Goal: Communication & Community: Answer question/provide support

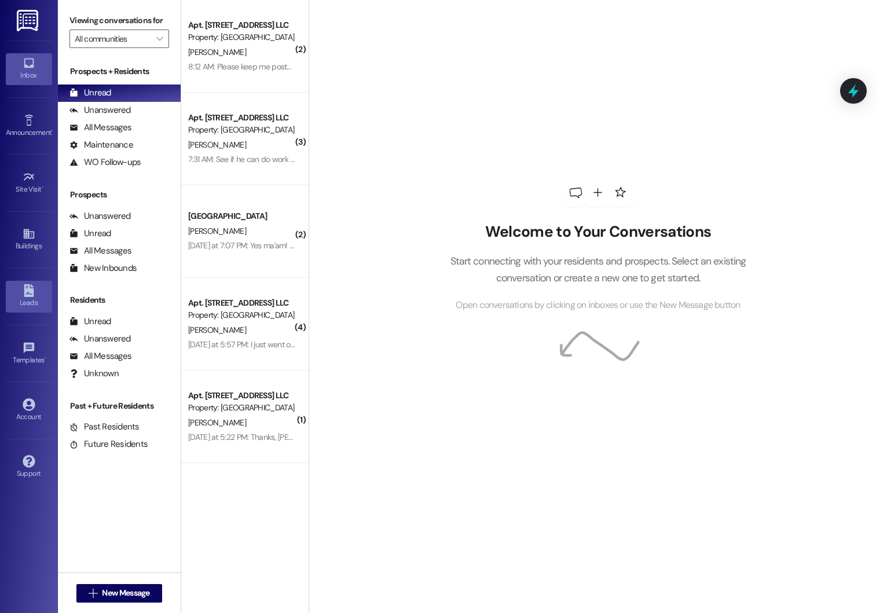
click at [23, 291] on icon at bounding box center [29, 290] width 13 height 13
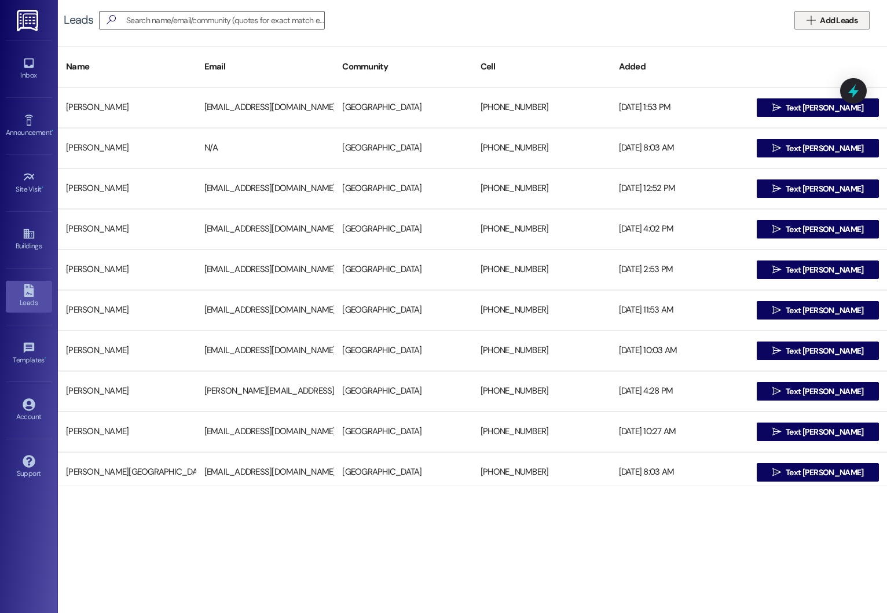
click at [843, 25] on span "Add Leads" at bounding box center [838, 20] width 38 height 12
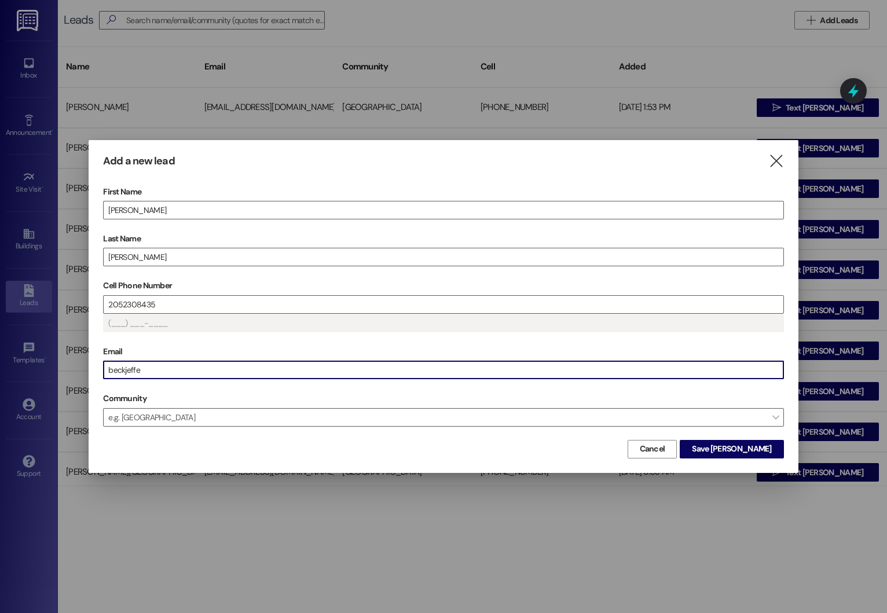
type input "(205) 230-8435"
click at [755, 450] on span "Save Jeffery" at bounding box center [731, 449] width 79 height 12
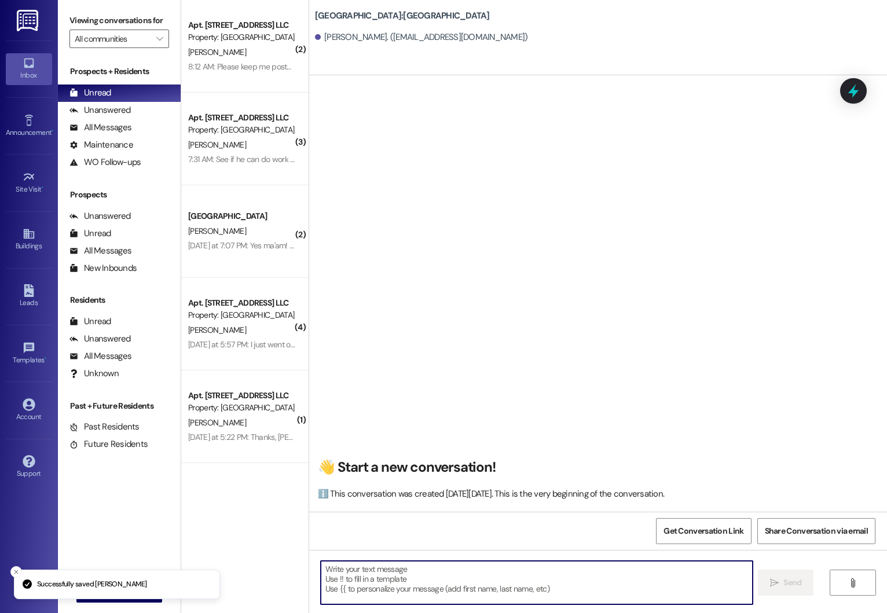
click at [386, 571] on textarea at bounding box center [537, 582] width 432 height 43
paste textarea "Good morning! This is Summer from Beacon Place Northport. I saw that you’re int…"
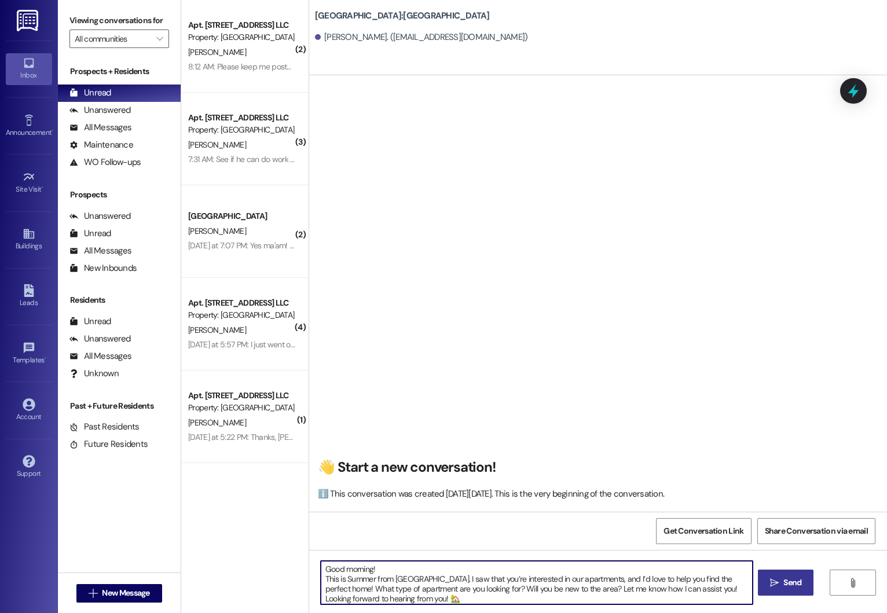
type textarea "Good morning! This is Summer from Beacon Place Northport. I saw that you’re int…"
click at [785, 586] on span "Send" at bounding box center [792, 582] width 18 height 12
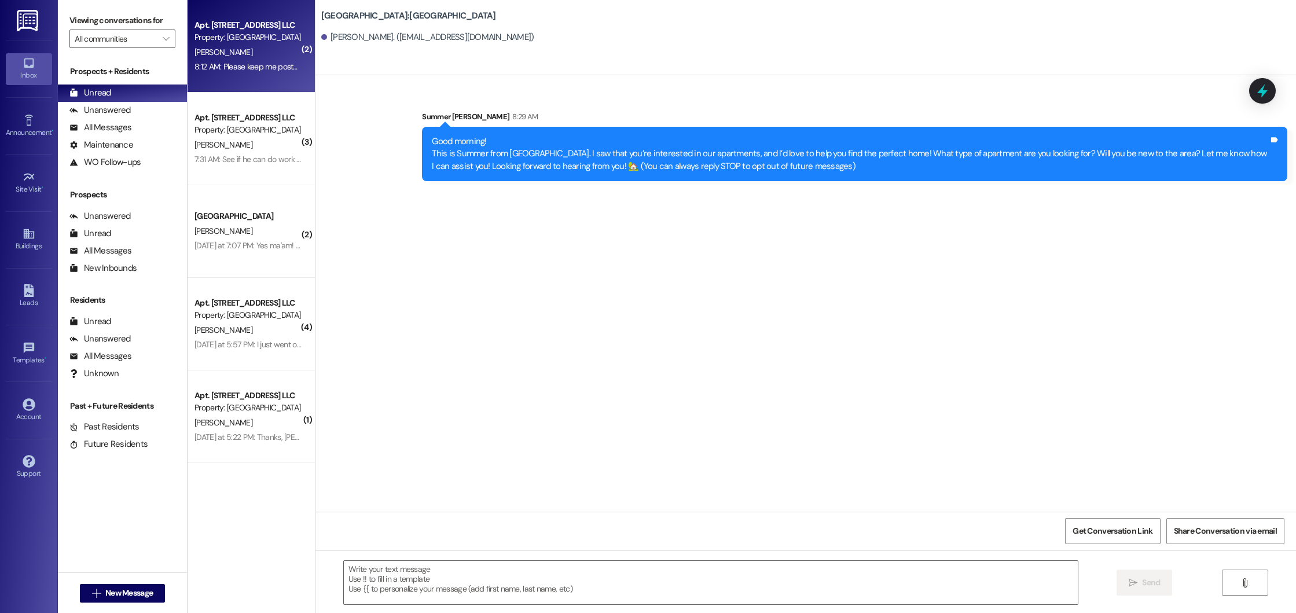
click at [237, 62] on div "8:12 AM: Please keep me posted if that's a problem. 8:12 AM: Please keep me pos…" at bounding box center [279, 66] width 171 height 10
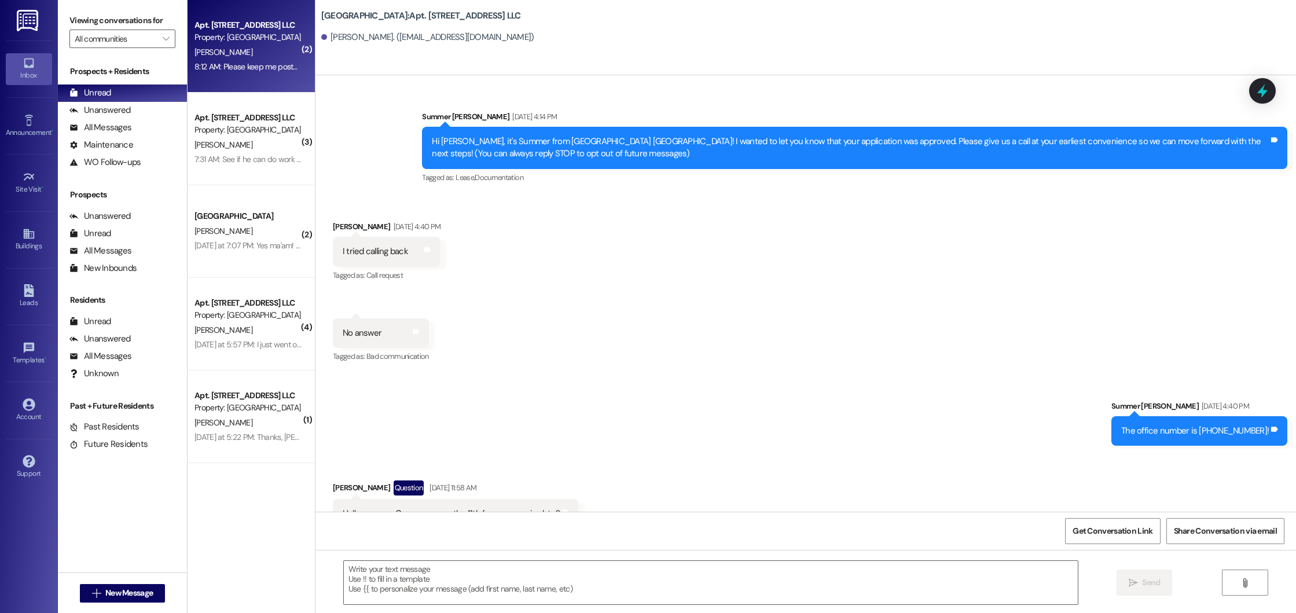
scroll to position [29041, 0]
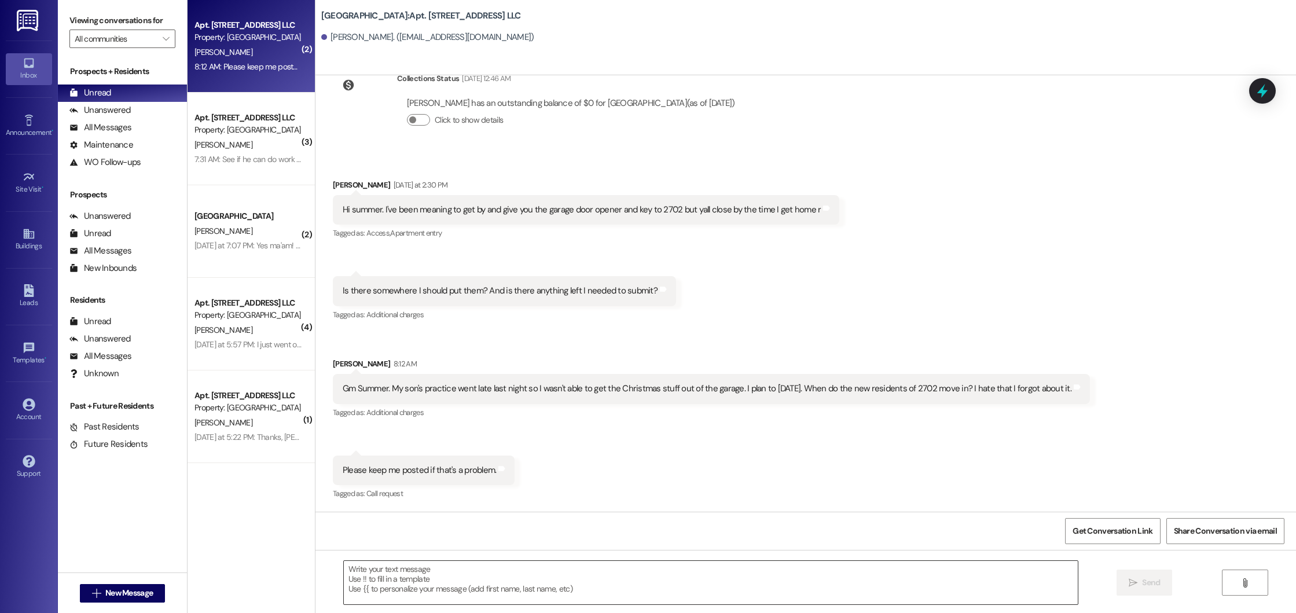
click at [455, 585] on textarea at bounding box center [711, 582] width 734 height 43
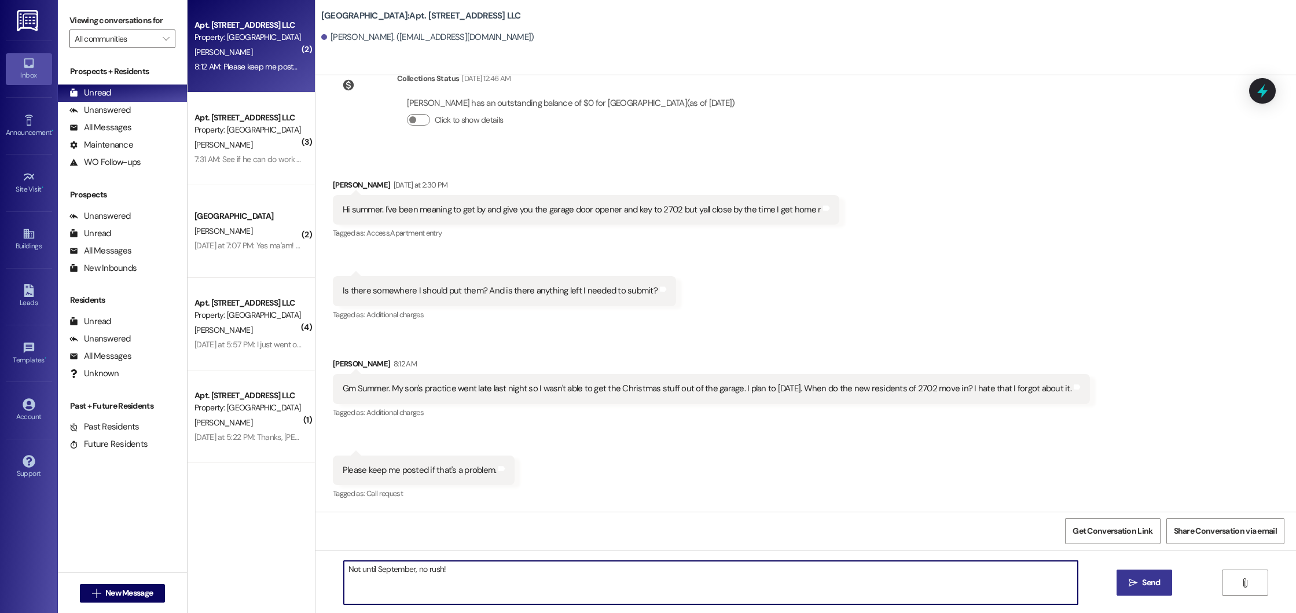
type textarea "Not until September, no rush!"
click at [886, 577] on span "Send" at bounding box center [1151, 582] width 18 height 12
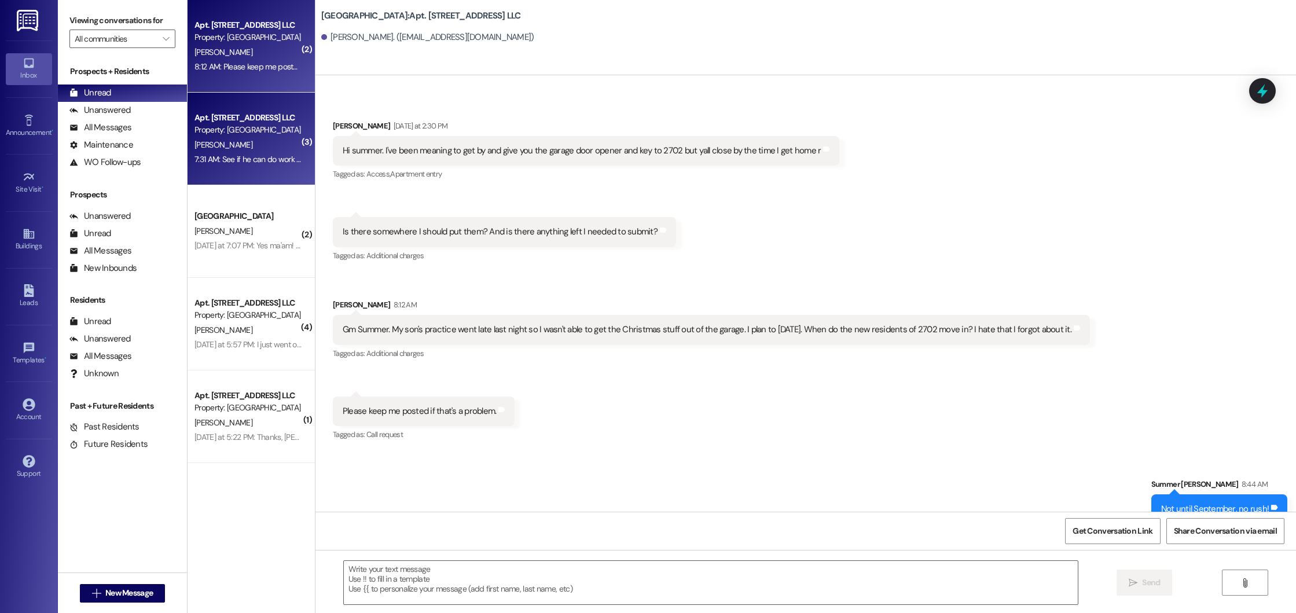
scroll to position [29041, 0]
click at [244, 154] on div "7:31 AM: See if he can do work orders Friday. I'll have dogs gone. 7:31 AM: See…" at bounding box center [300, 159] width 212 height 10
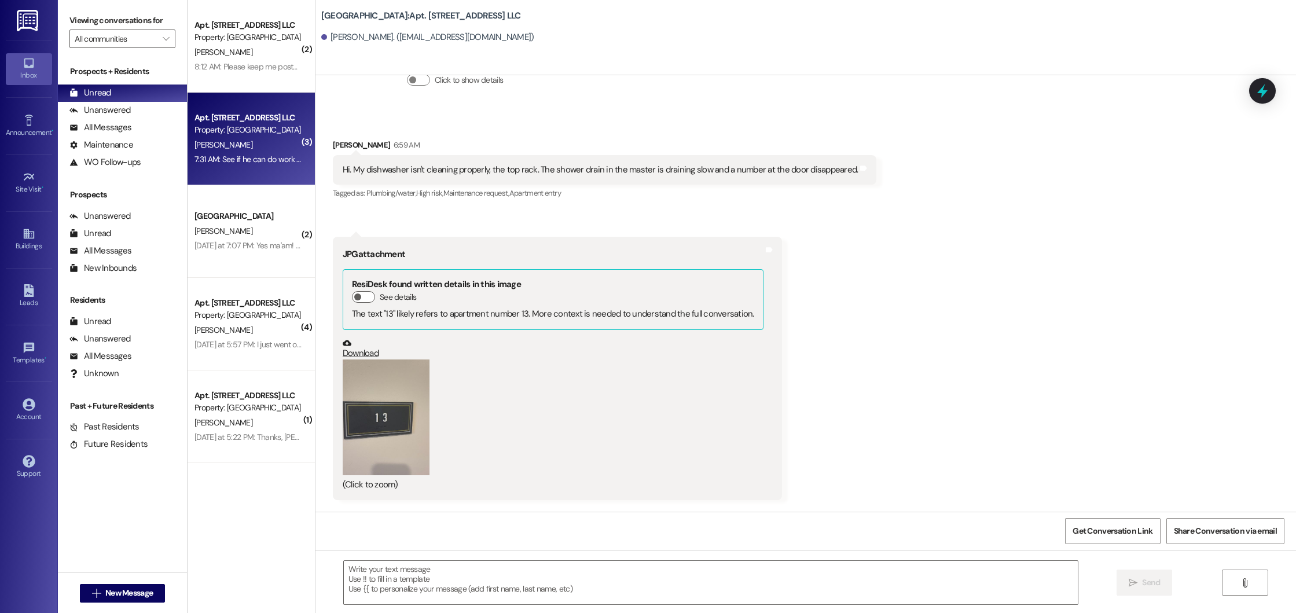
scroll to position [32045, 0]
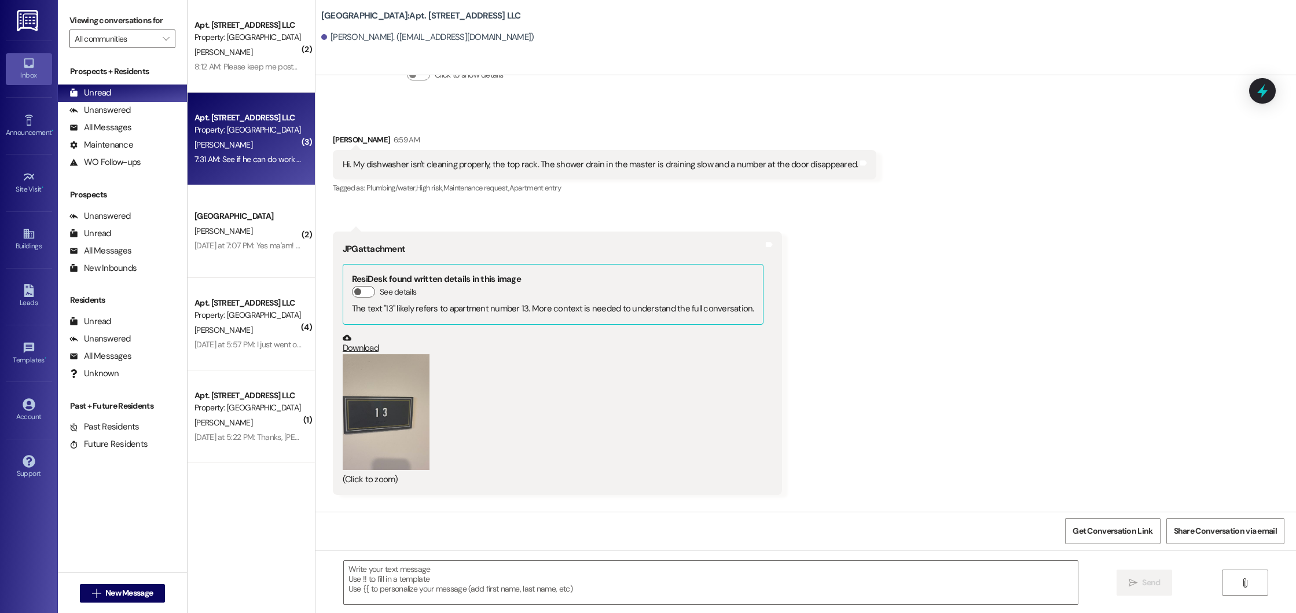
click at [571, 171] on div "Hi. My dishwasher isn't cleaning properly, the top rack. The shower drain in th…" at bounding box center [601, 165] width 516 height 12
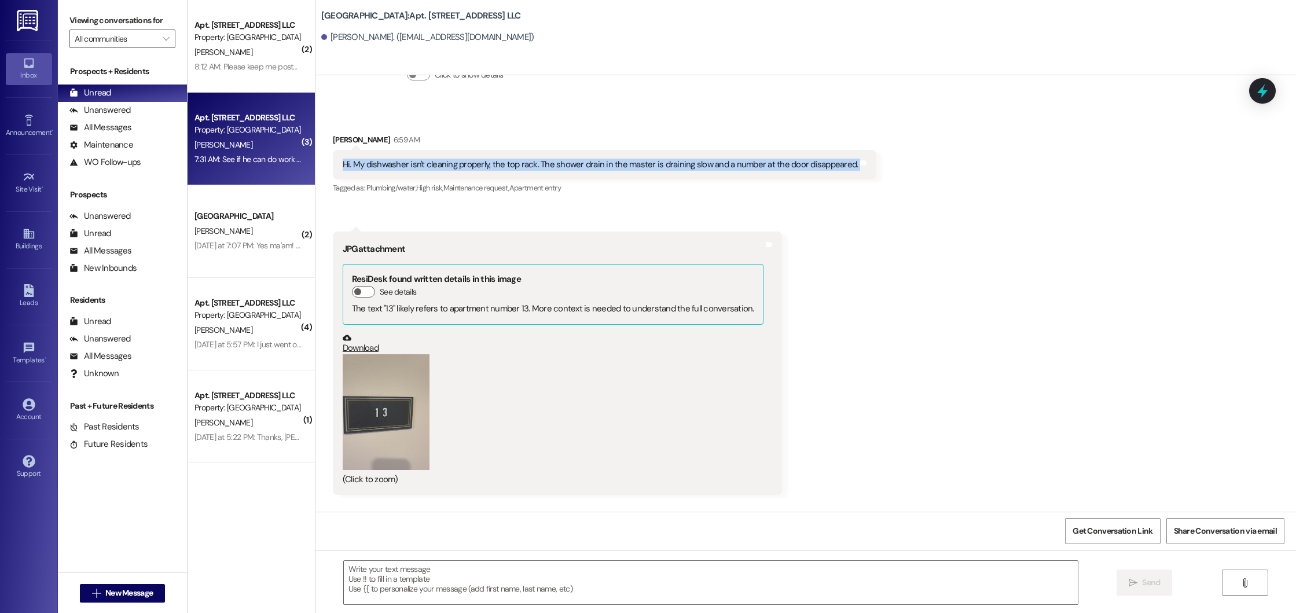
click at [571, 171] on div "Hi. My dishwasher isn't cleaning properly, the top rack. The shower drain in th…" at bounding box center [601, 165] width 516 height 12
copy div "Hi. My dishwasher isn't cleaning properly, the top rack. The shower drain in th…"
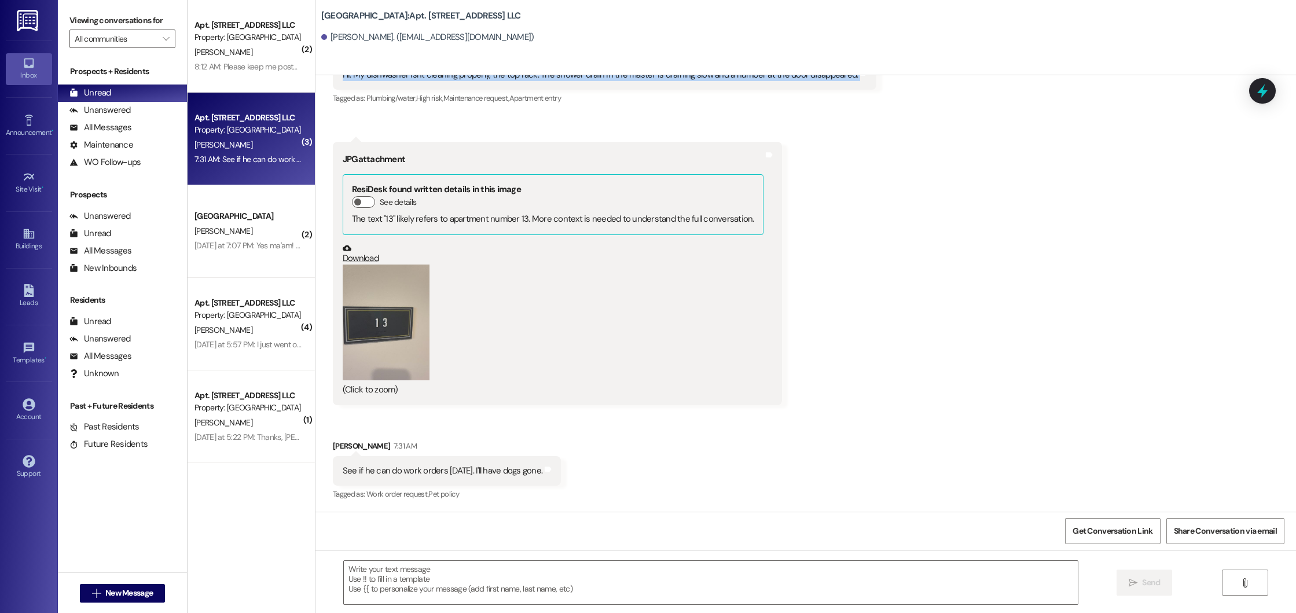
scroll to position [32192, 0]
click at [422, 473] on div "See if he can do work orders Friday. I'll have dogs gone." at bounding box center [443, 471] width 200 height 12
copy div "See if he can do work orders Friday. I'll have dogs gone. Tags and notes"
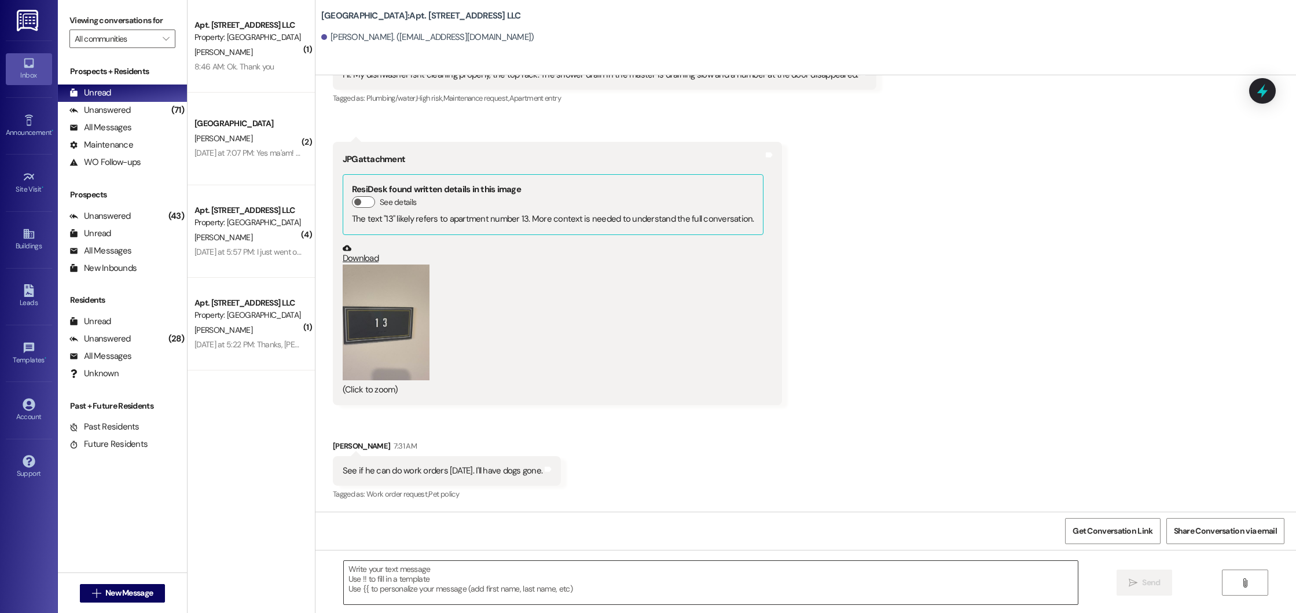
click at [535, 574] on textarea at bounding box center [711, 582] width 734 height 43
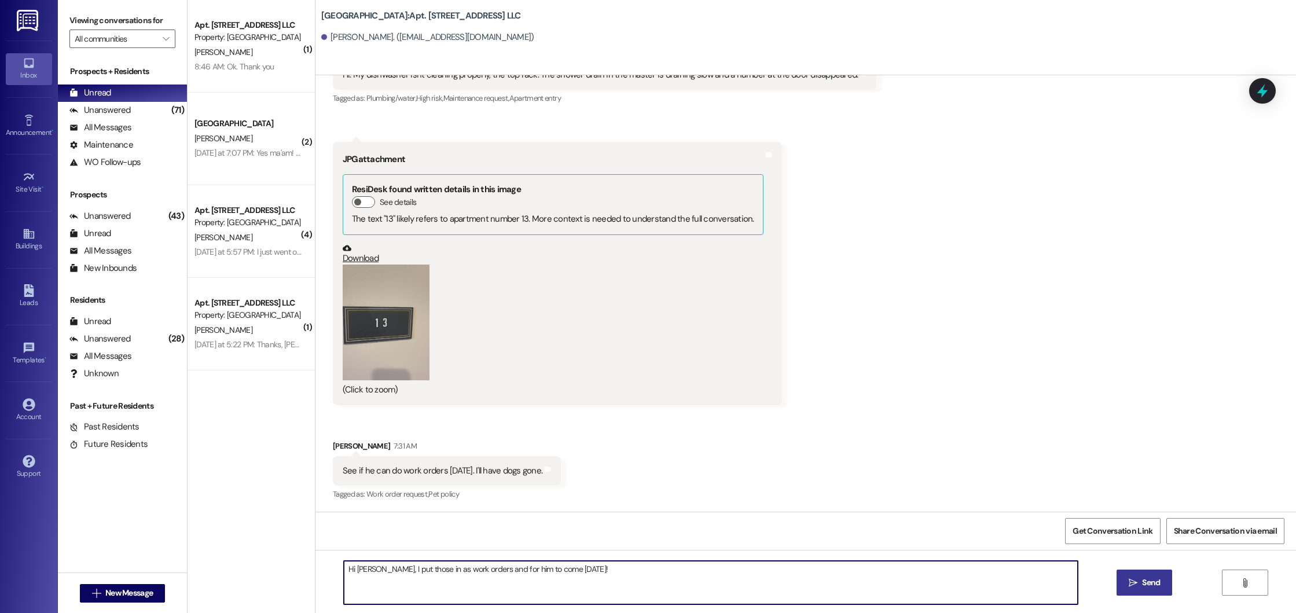
type textarea "Hi Whitney, I put those in as work orders and for him to come on Friday!"
click at [886, 580] on span " Send" at bounding box center [1144, 582] width 36 height 12
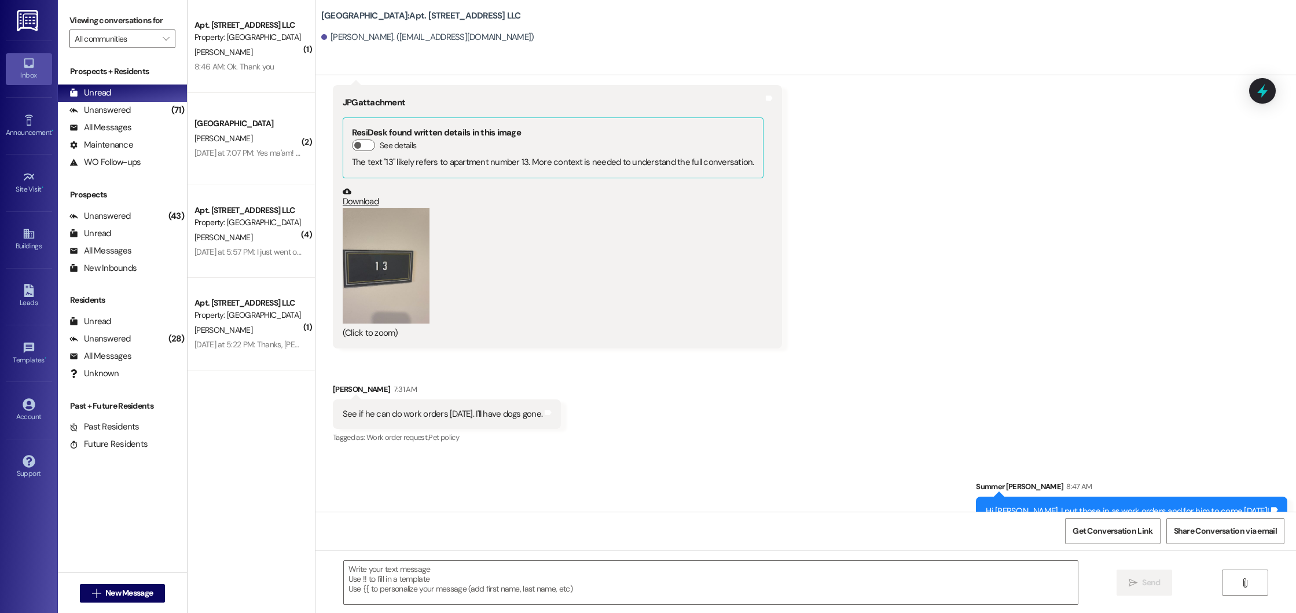
scroll to position [32191, 0]
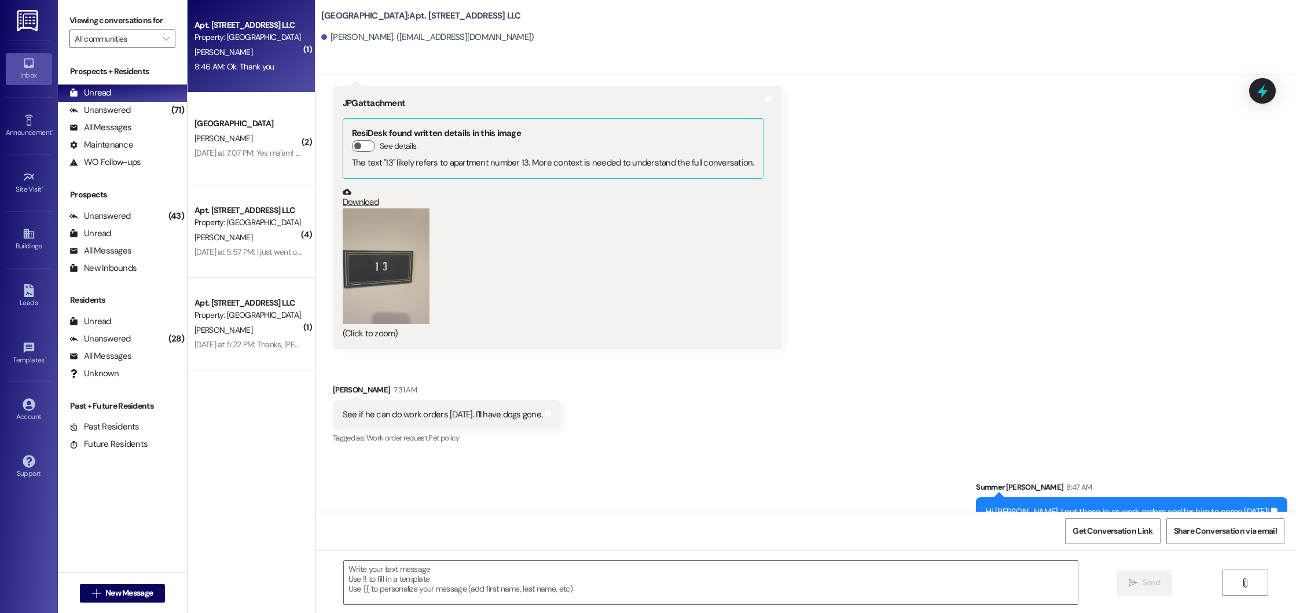
click at [282, 71] on div "8:46 AM: Ok. Thank you 8:46 AM: Ok. Thank you" at bounding box center [247, 67] width 109 height 14
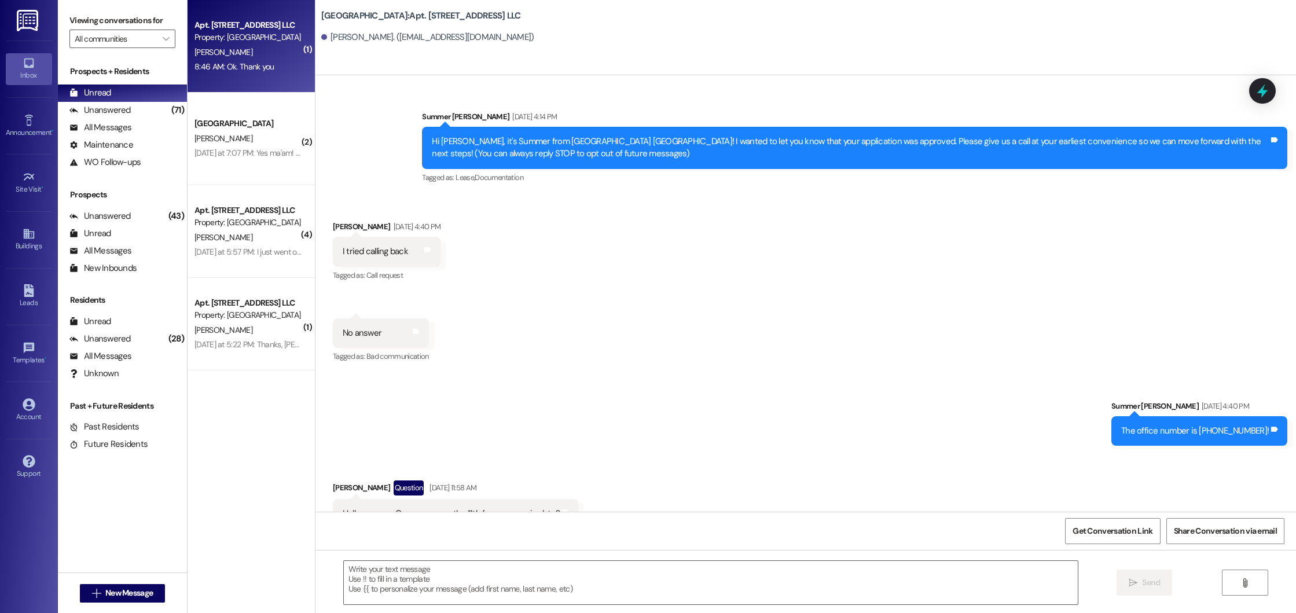
scroll to position [29219, 0]
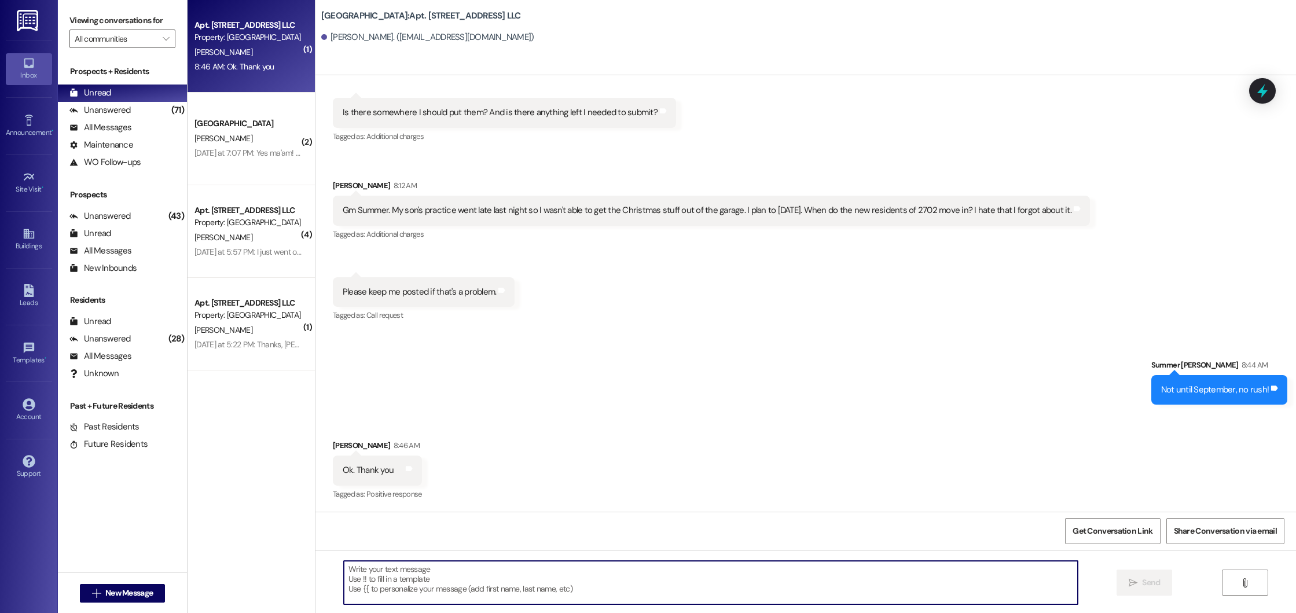
click at [496, 579] on textarea at bounding box center [711, 582] width 734 height 43
type textarea "No problem, have a great day!"
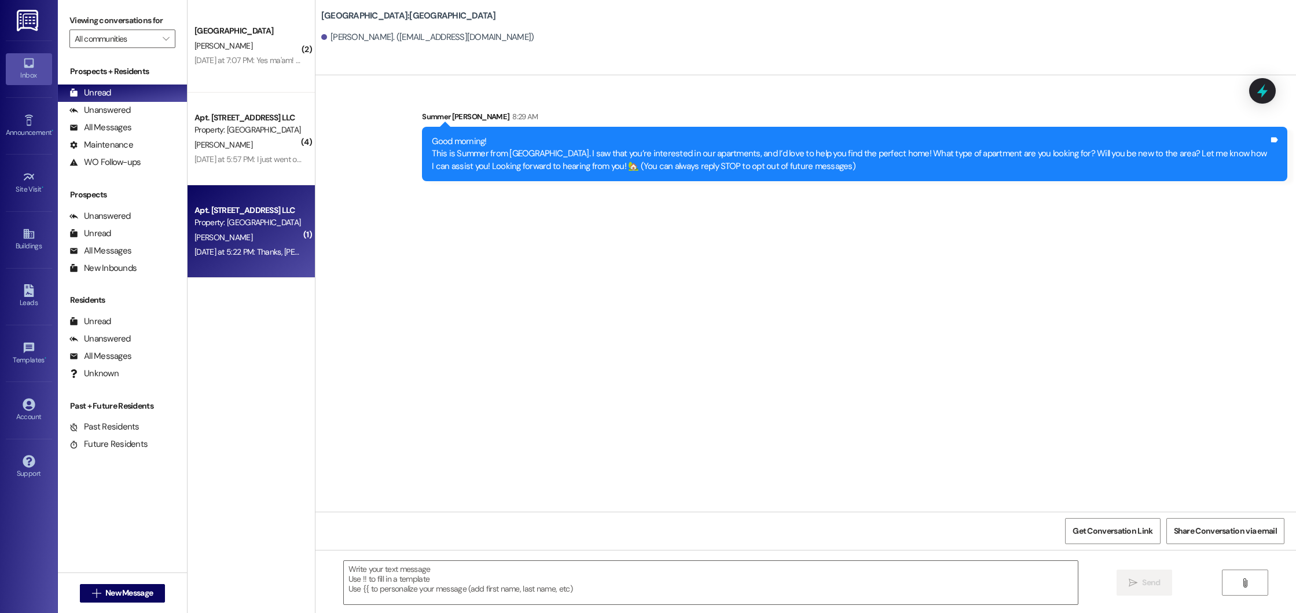
click at [264, 256] on div "[DATE] at 5:22 PM: Thanks, [PERSON_NAME]! It's not mine. [DATE] at 5:22 PM: Tha…" at bounding box center [290, 252] width 192 height 10
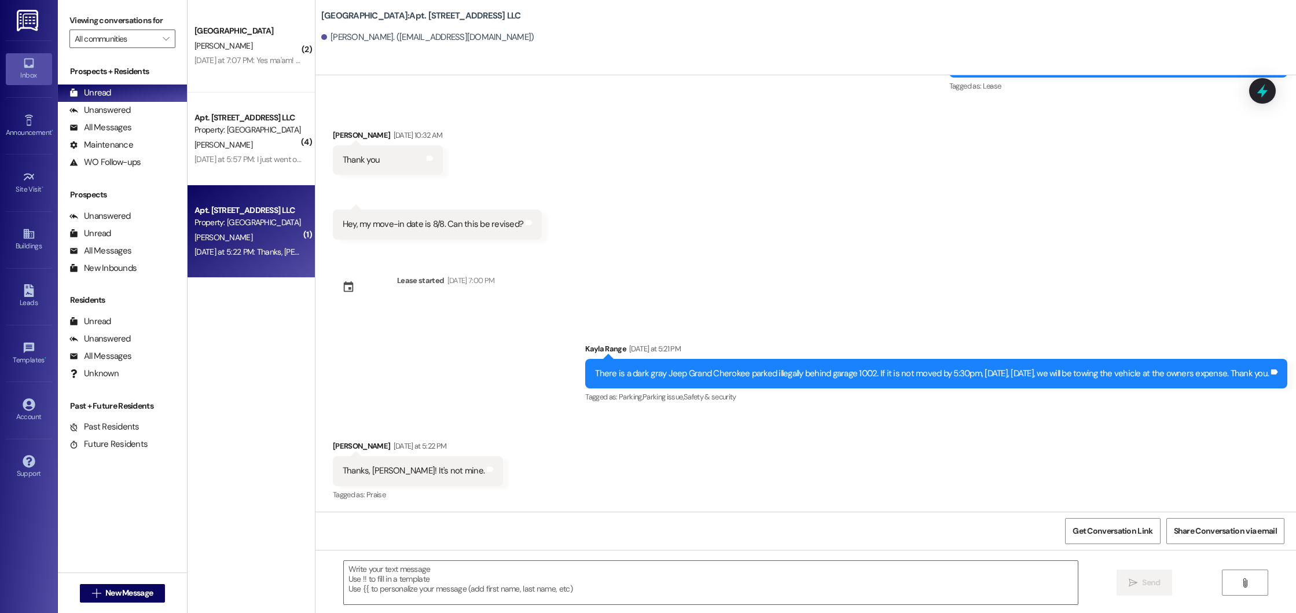
scroll to position [574, 0]
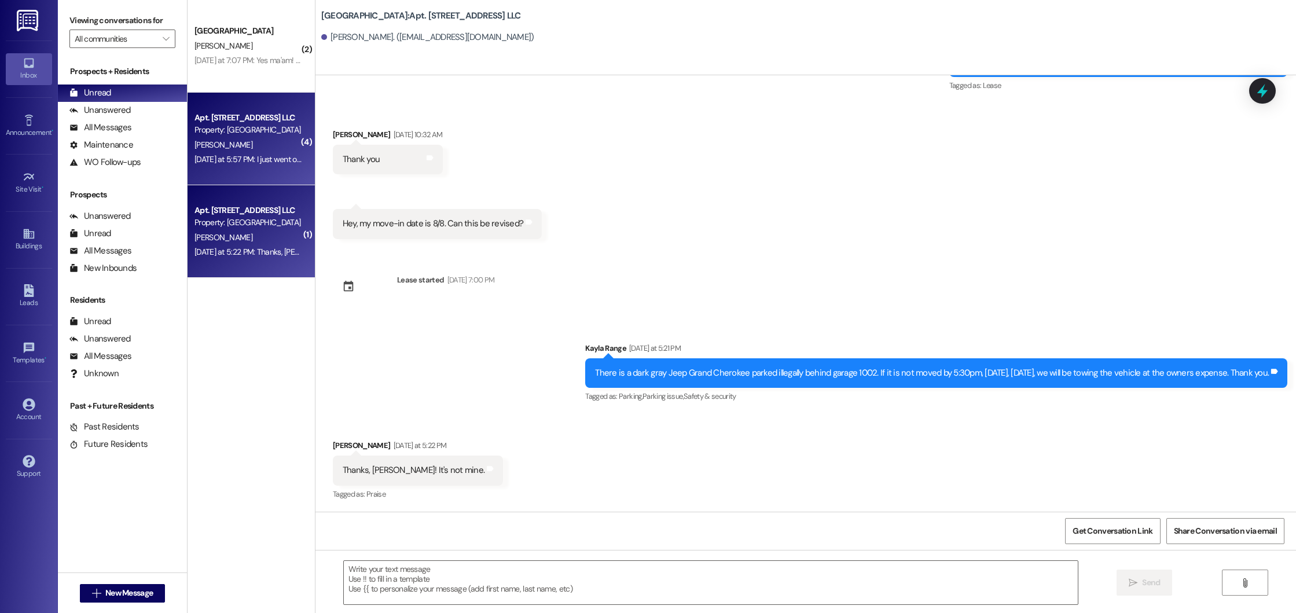
click at [259, 141] on div "[PERSON_NAME]" at bounding box center [247, 145] width 109 height 14
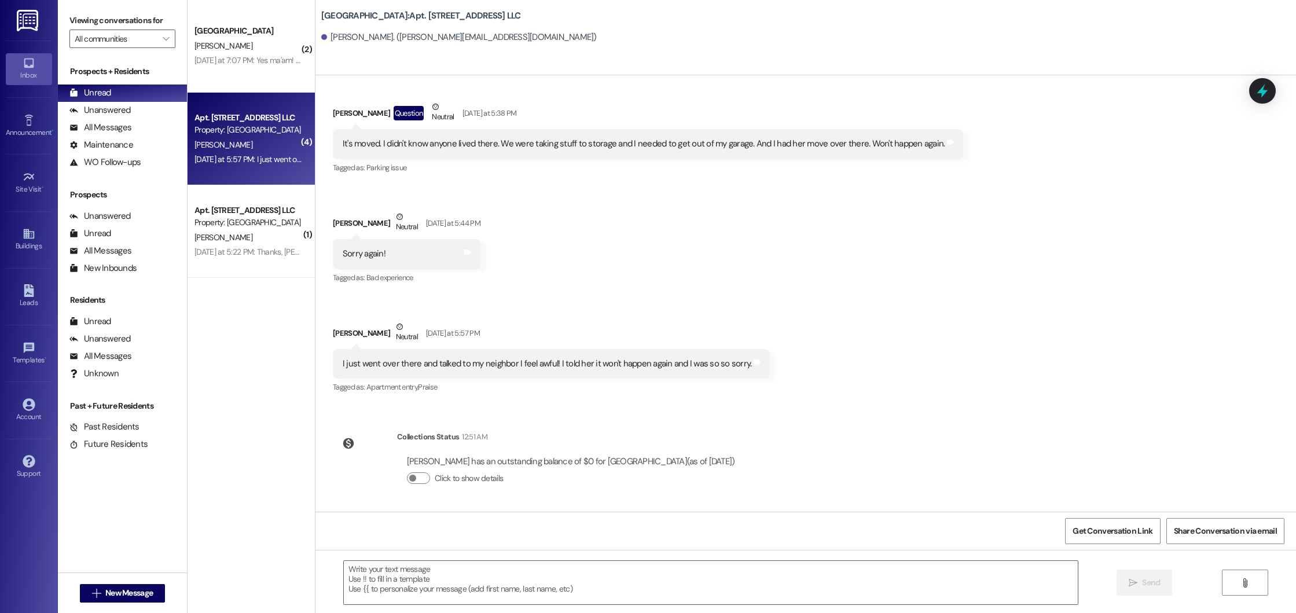
scroll to position [20582, 0]
click at [460, 568] on textarea at bounding box center [711, 582] width 734 height 43
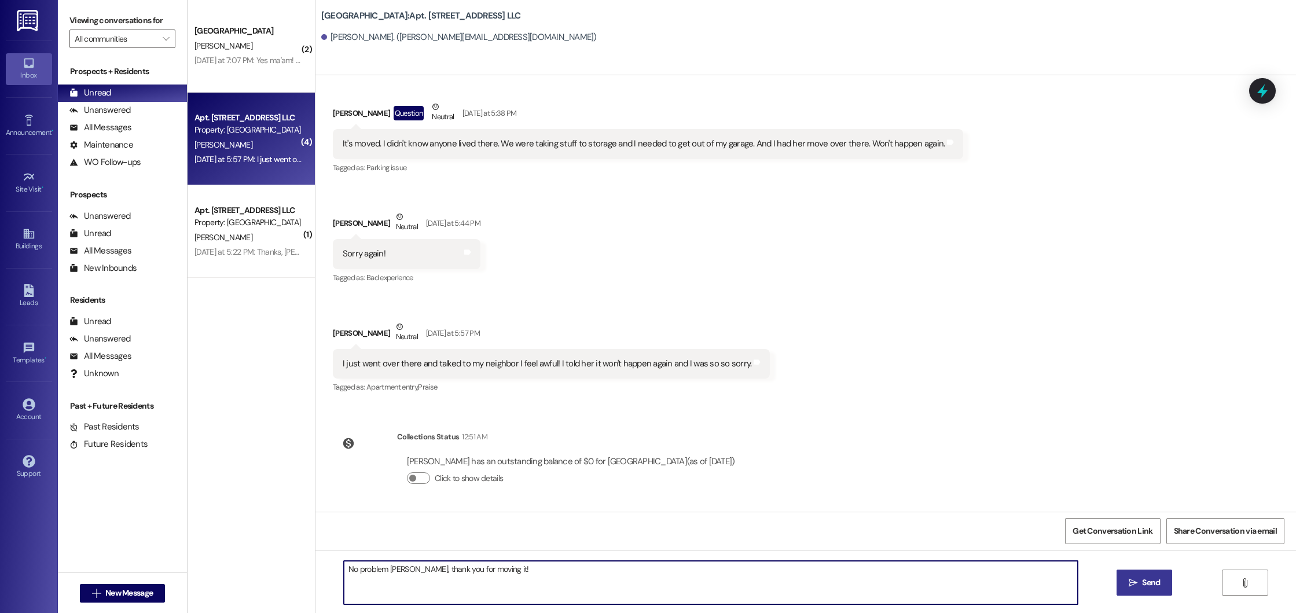
type textarea "No problem [PERSON_NAME], thank you for moving it!"
click at [1139, 588] on span "Send" at bounding box center [1150, 582] width 23 height 12
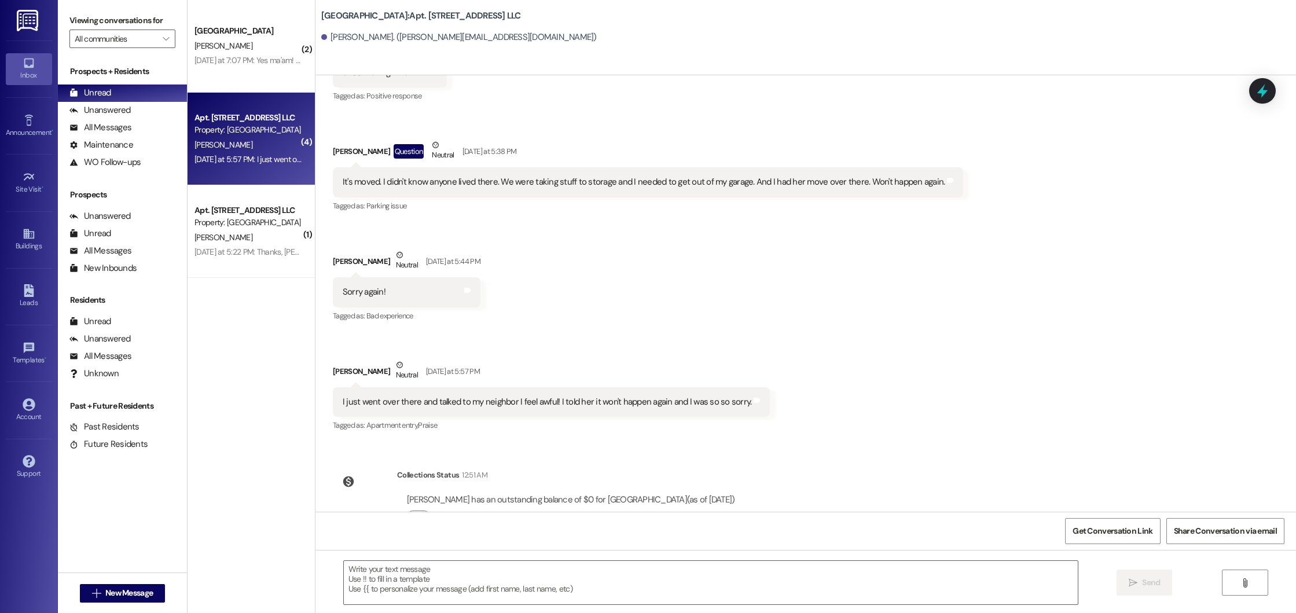
scroll to position [20663, 0]
